Goal: Check status: Check status

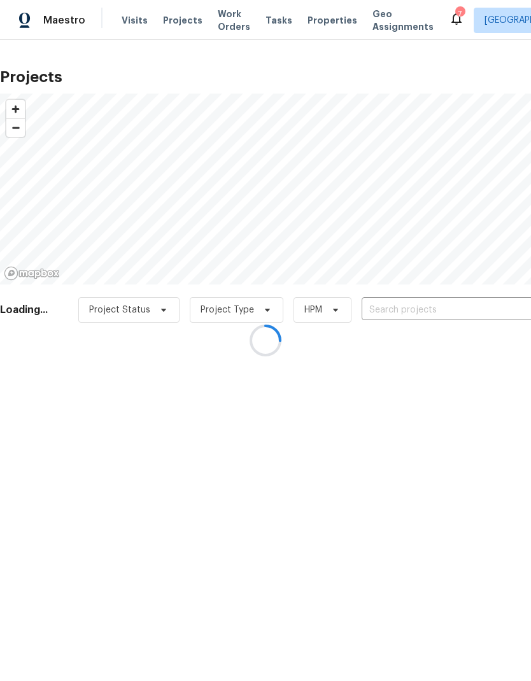
click at [467, 304] on div at bounding box center [265, 340] width 531 height 681
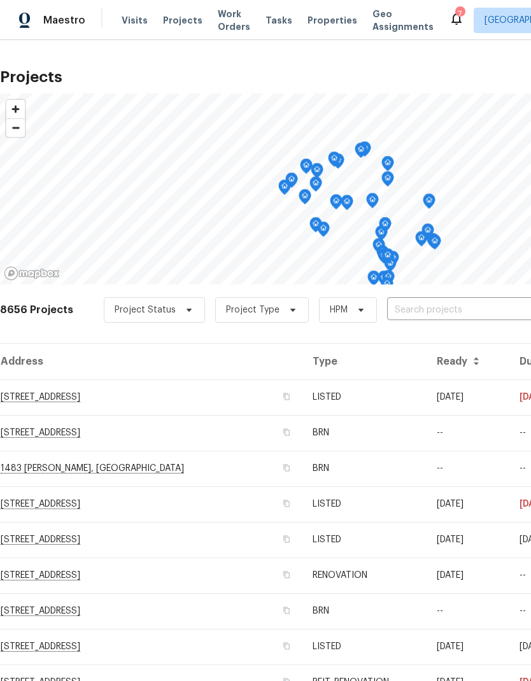
click at [474, 304] on input "text" at bounding box center [460, 311] width 146 height 20
type input "36034"
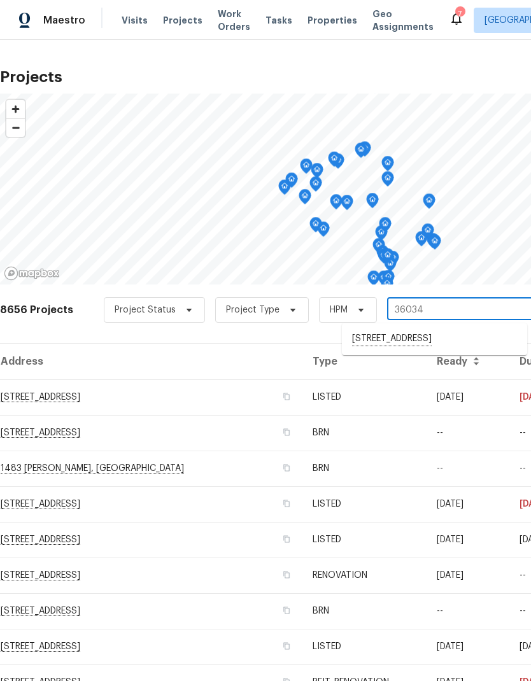
click at [472, 345] on li "[STREET_ADDRESS]" at bounding box center [434, 340] width 185 height 22
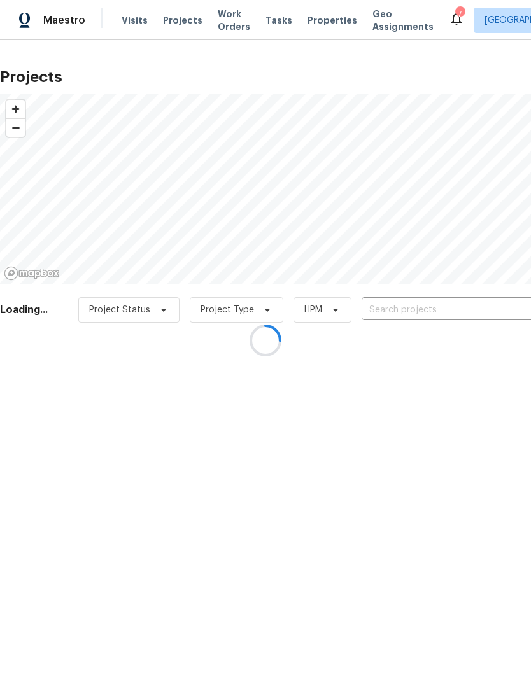
type input "[STREET_ADDRESS]"
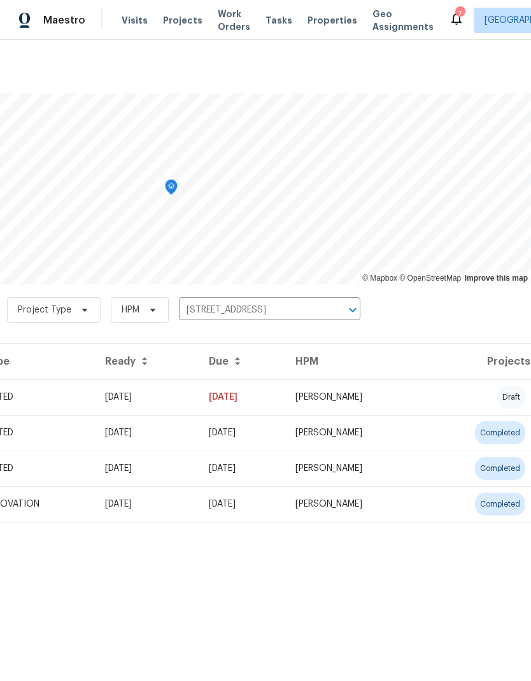
scroll to position [0, 188]
click at [457, 393] on td "draft" at bounding box center [478, 398] width 106 height 36
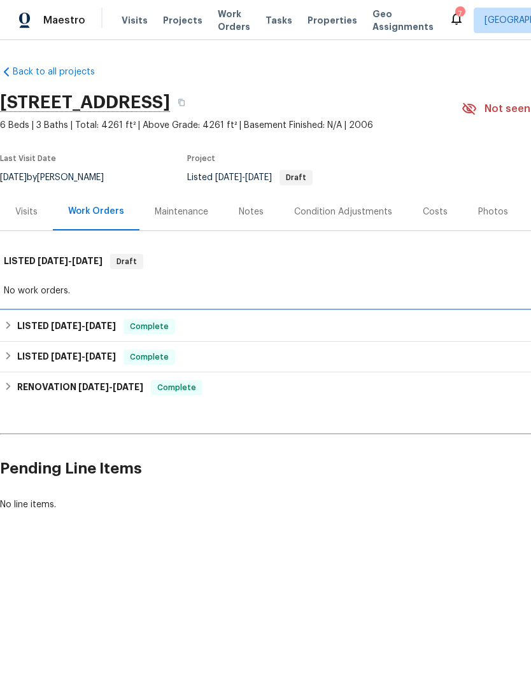
click at [62, 322] on span "[DATE]" at bounding box center [66, 326] width 31 height 9
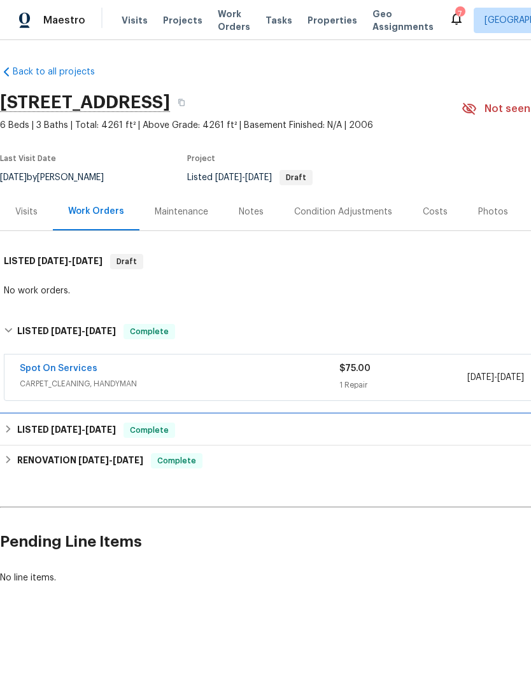
click at [62, 428] on span "[DATE]" at bounding box center [66, 429] width 31 height 9
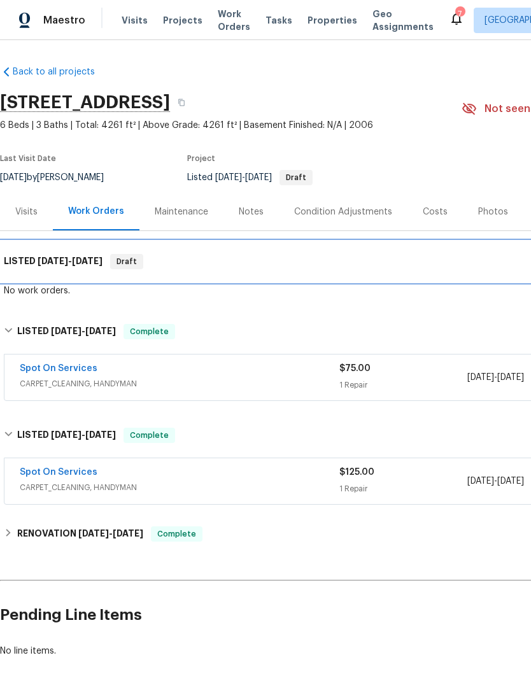
click at [42, 268] on h6 "LISTED [DATE] - [DATE]" at bounding box center [53, 261] width 99 height 15
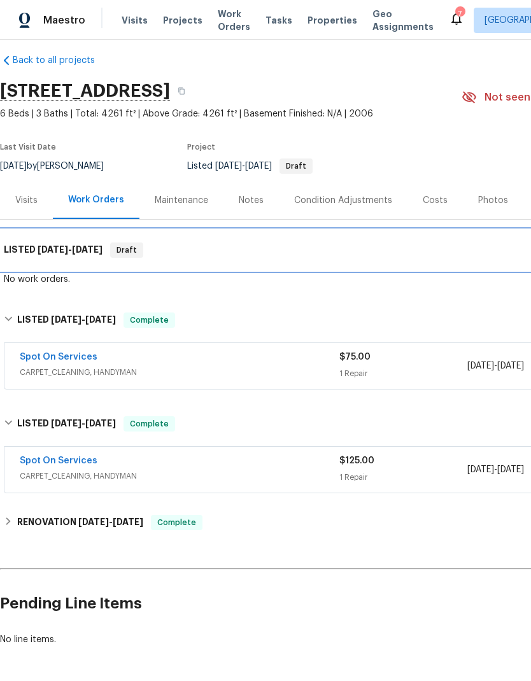
scroll to position [11, 0]
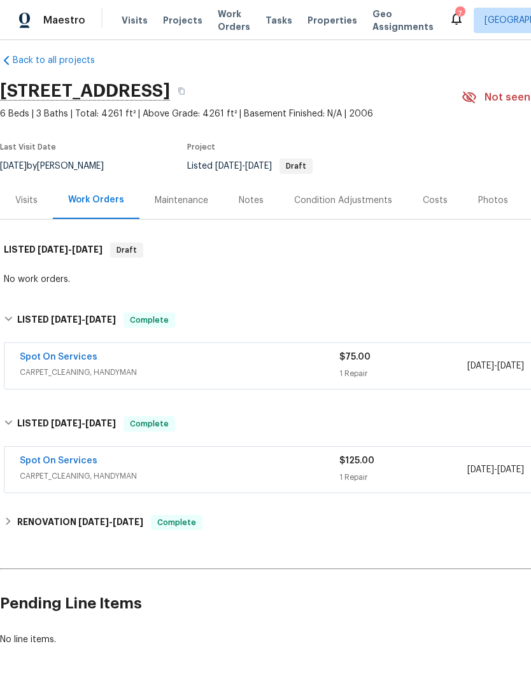
click at [243, 201] on div "Notes" at bounding box center [251, 200] width 25 height 13
